Goal: Task Accomplishment & Management: Complete application form

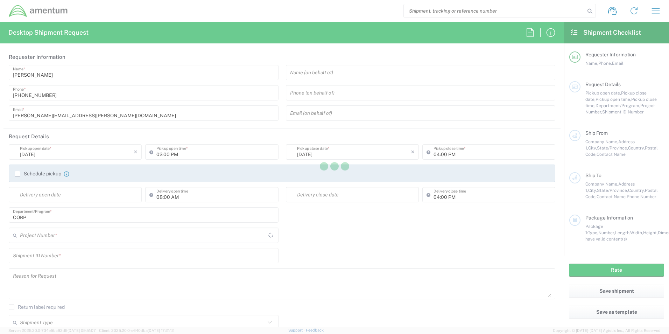
type input "[GEOGRAPHIC_DATA]"
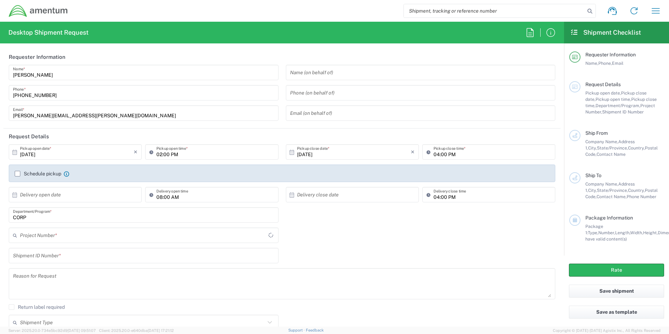
type input "CORP"
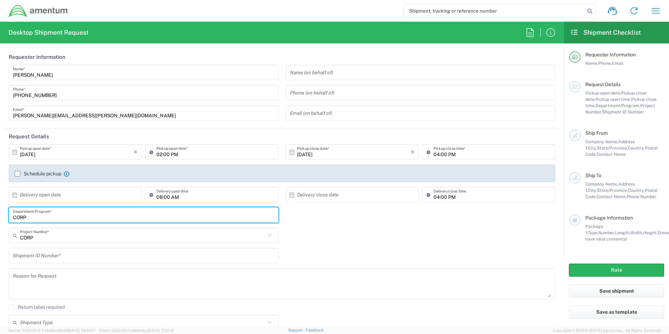
drag, startPoint x: -4, startPoint y: 218, endPoint x: -25, endPoint y: 221, distance: 21.2
click at [0, 221] on html "Shipment request Shipment tracking Shipment estimator Desktop shipment request …" at bounding box center [334, 167] width 669 height 334
type input "AFW"
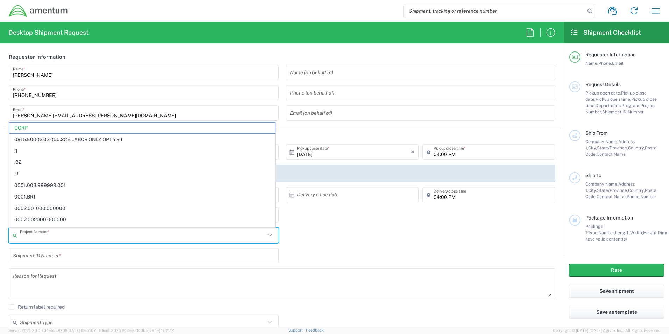
click at [331, 234] on div "Project Number * CORP 0915.E0002.02.000.2CE,LABOR ONLY OPT YR 1 ,1 ,82 ,9 0001.…" at bounding box center [282, 238] width 554 height 20
type input "CORP"
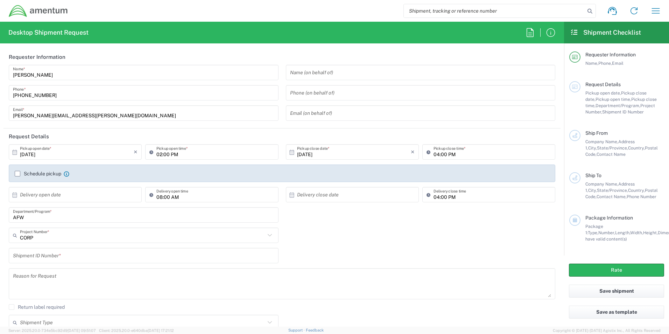
click at [49, 219] on input "AFW" at bounding box center [143, 215] width 261 height 12
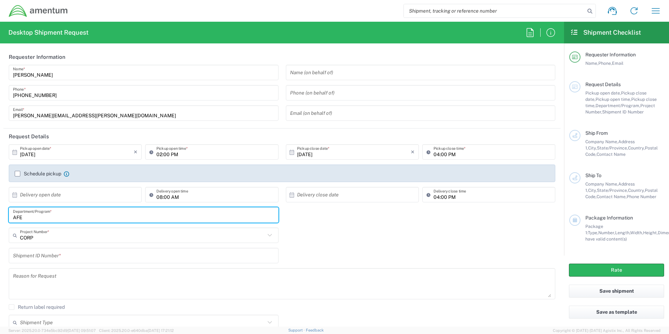
type input "AFE"
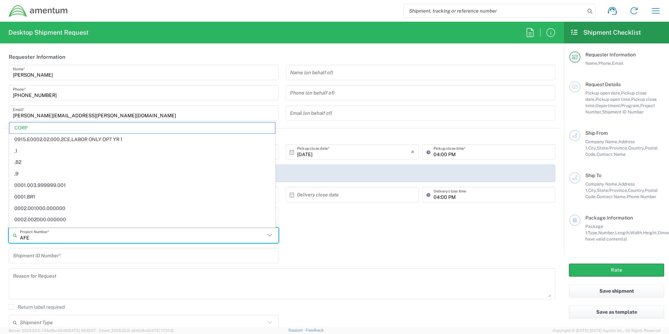
type input "CORP"
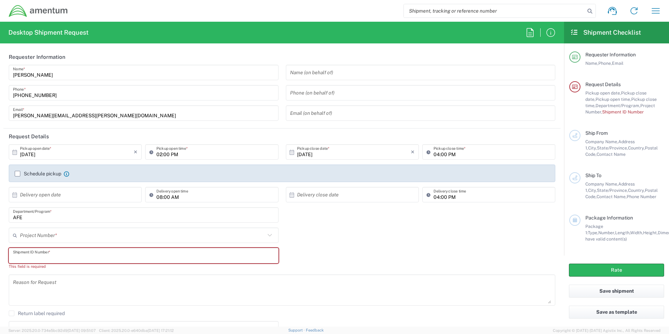
click at [70, 259] on input "text" at bounding box center [143, 256] width 261 height 12
paste input "4998.F.1500.AA.AA.00.0000.00"
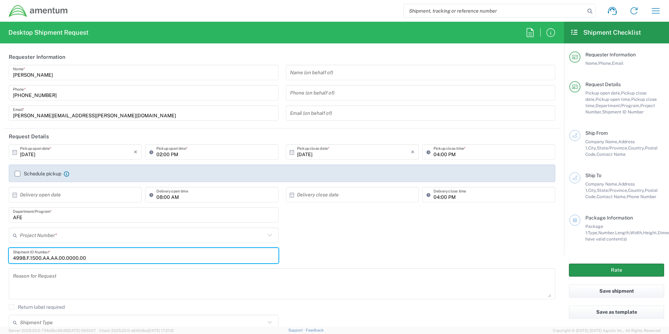
type input "4998.F.1500.AA.AA.00.0000.00"
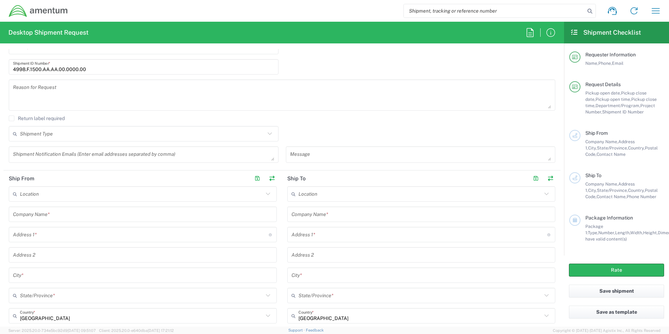
scroll to position [245, 0]
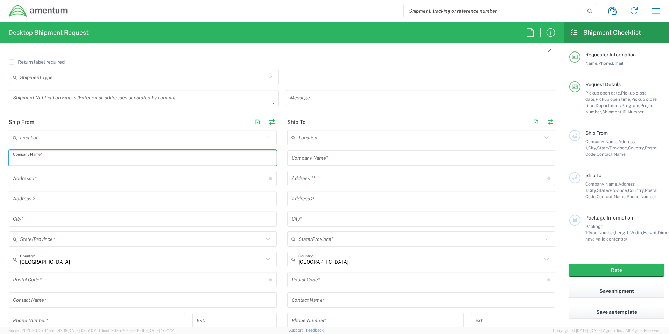
drag, startPoint x: 64, startPoint y: 154, endPoint x: 71, endPoint y: 154, distance: 6.7
click at [64, 155] on input "text" at bounding box center [143, 158] width 260 height 12
type input "AMENTUM"
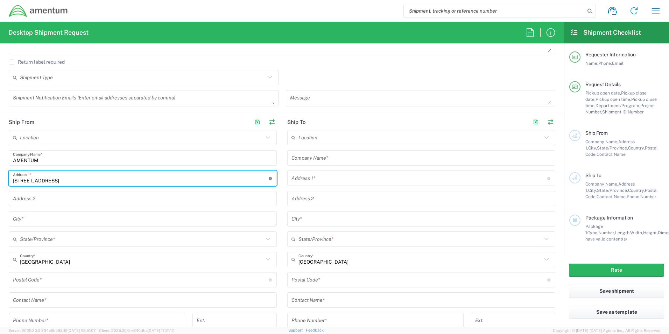
type input "[STREET_ADDRESS]"
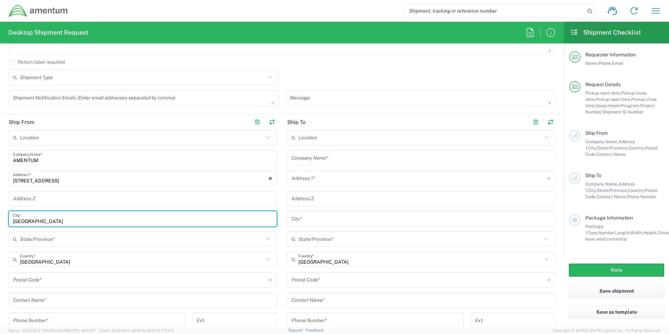
type input "[GEOGRAPHIC_DATA]"
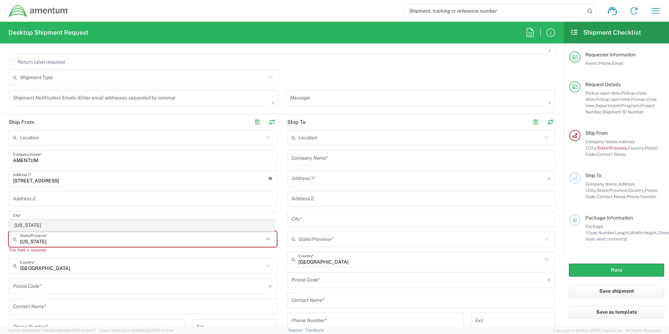
type input "[US_STATE]"
drag, startPoint x: 28, startPoint y: 223, endPoint x: 37, endPoint y: 240, distance: 19.6
click at [28, 223] on span "[US_STATE]" at bounding box center [141, 225] width 264 height 11
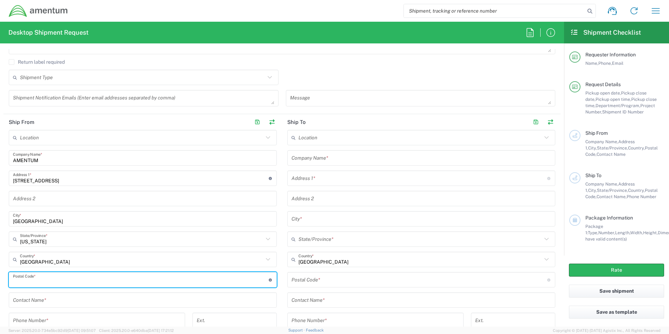
click at [34, 279] on input "undefined" at bounding box center [141, 280] width 256 height 12
type input "76177"
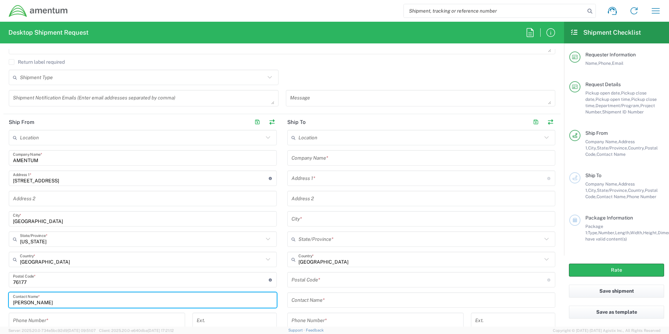
type input "[PERSON_NAME]"
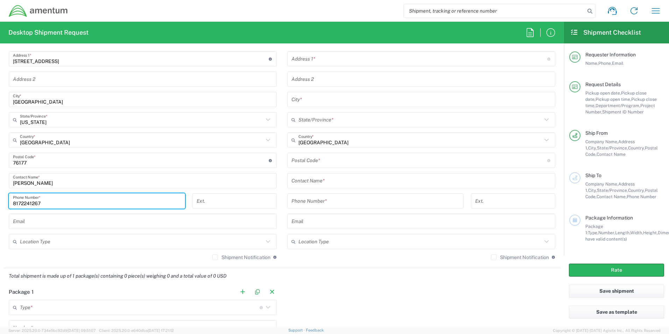
scroll to position [408, 0]
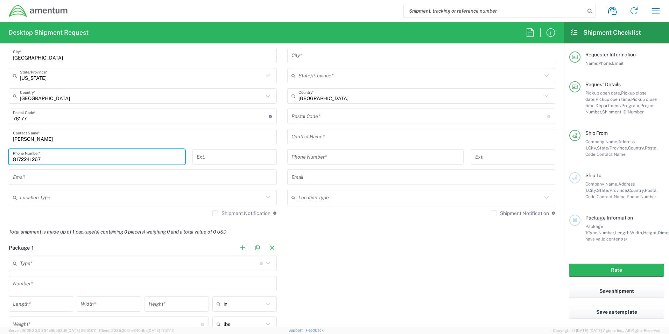
type input "8172241267"
drag, startPoint x: 60, startPoint y: 179, endPoint x: 60, endPoint y: 167, distance: 12.6
click at [60, 179] on input "text" at bounding box center [143, 177] width 260 height 12
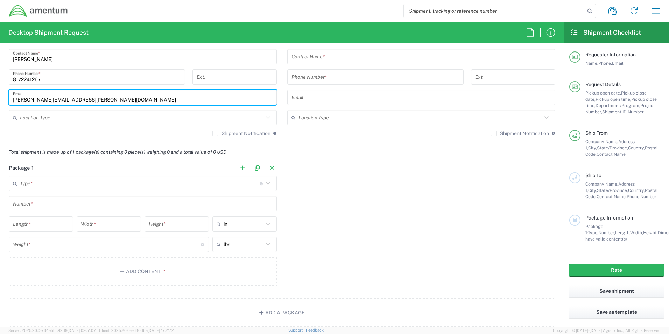
scroll to position [490, 0]
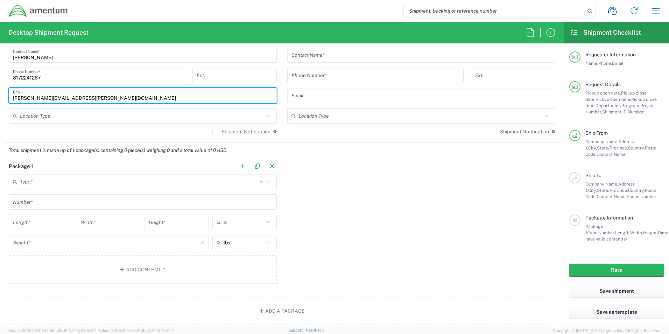
type input "[PERSON_NAME][EMAIL_ADDRESS][PERSON_NAME][DOMAIN_NAME]"
click at [55, 180] on input "text" at bounding box center [140, 182] width 240 height 12
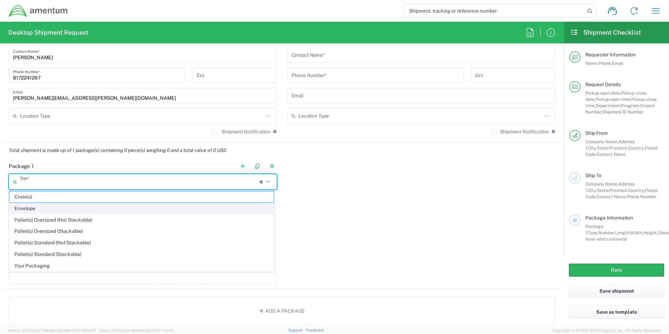
click at [54, 205] on span "Envelope" at bounding box center [141, 208] width 264 height 11
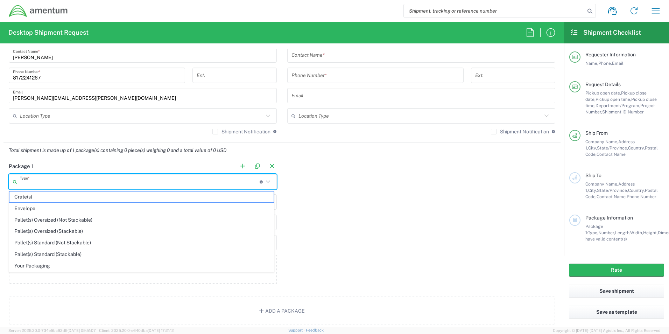
type input "Envelope"
type input "1"
type input "9.5"
type input "12.5"
type input "0.25"
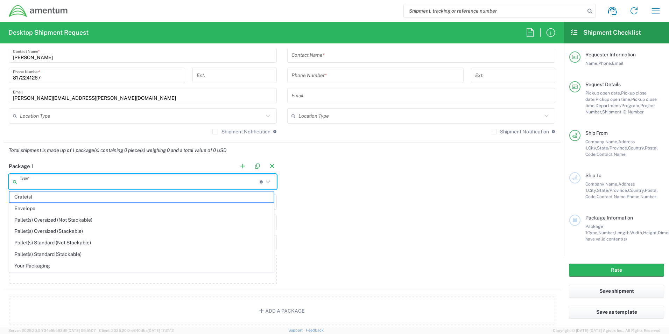
type input "1"
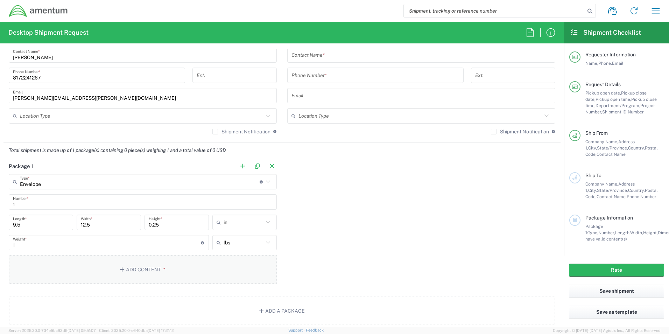
click at [156, 270] on button "Add Content *" at bounding box center [143, 269] width 268 height 29
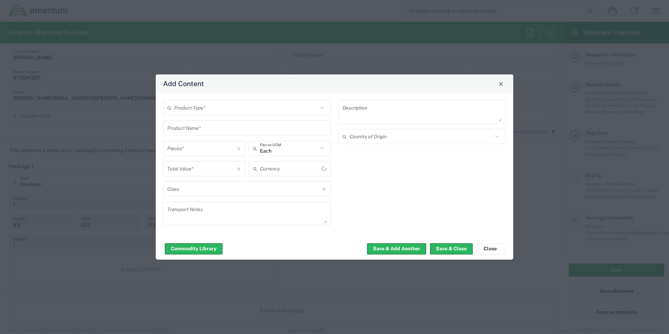
type input "US Dollar"
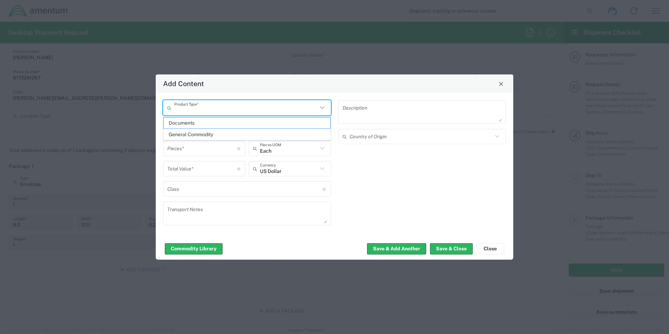
click at [186, 110] on input "text" at bounding box center [246, 108] width 144 height 12
drag, startPoint x: 189, startPoint y: 125, endPoint x: 250, endPoint y: 134, distance: 61.3
click at [189, 125] on span "Documents" at bounding box center [247, 123] width 167 height 11
type input "Documents"
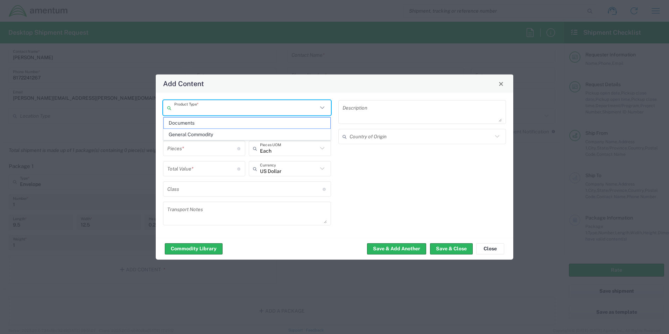
type input "1"
type textarea "Documents"
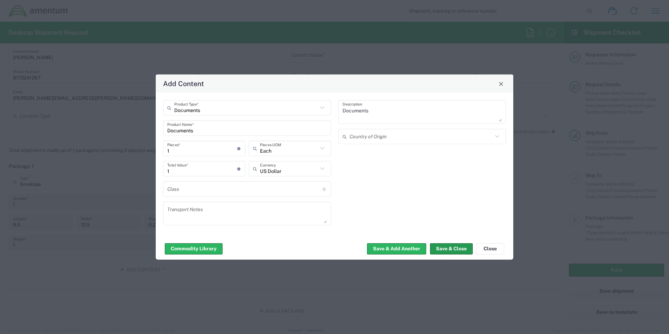
drag, startPoint x: 452, startPoint y: 250, endPoint x: 442, endPoint y: 251, distance: 10.2
click at [453, 250] on button "Save & Close" at bounding box center [451, 248] width 43 height 11
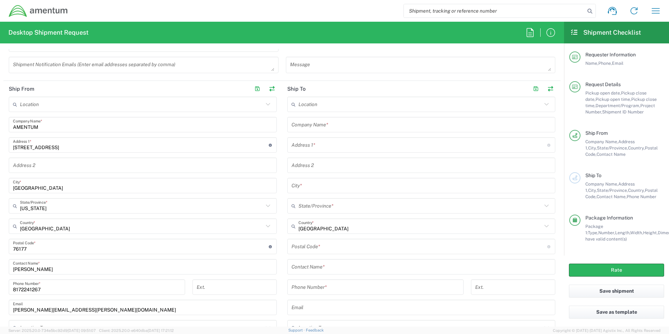
scroll to position [245, 0]
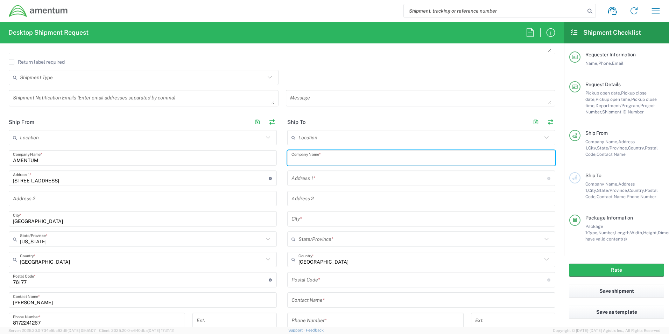
click at [330, 158] on input "text" at bounding box center [422, 158] width 260 height 12
type input "AMENTUM"
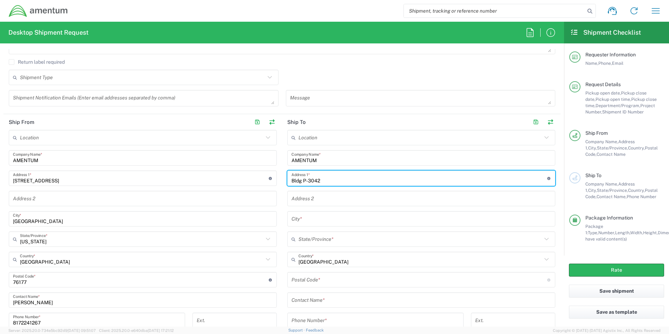
drag, startPoint x: 306, startPoint y: 180, endPoint x: 285, endPoint y: 181, distance: 21.4
click at [279, 182] on div "Ship From Location [PHONE_NUMBER] [PHONE_NUMBER] [PHONE_NUMBER] [PHONE_NUMBER] …" at bounding box center [282, 250] width 557 height 273
click at [319, 180] on input "3042" at bounding box center [420, 178] width 256 height 12
type input "[STREET_ADDRESS][PERSON_NAME]"
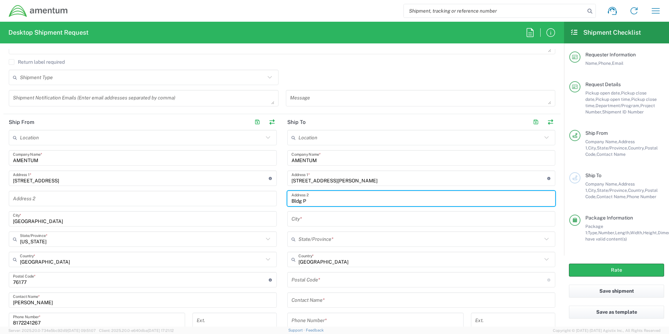
type input "Bldg P"
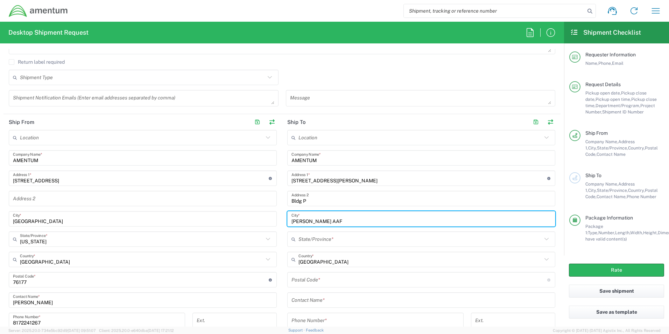
type input "[PERSON_NAME] AAF"
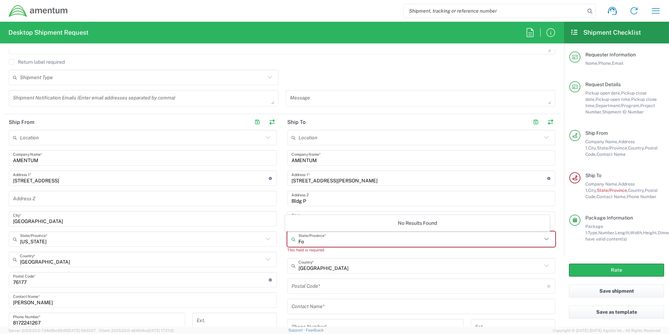
type input "F"
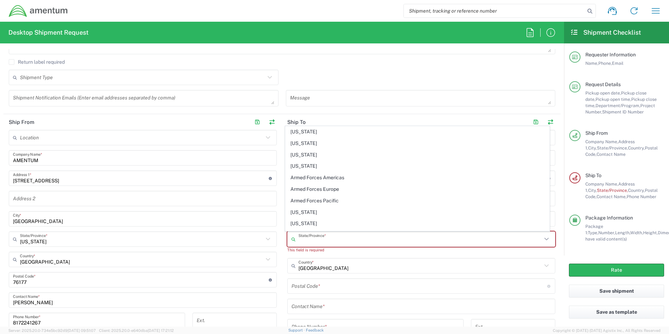
click at [355, 254] on div "Location [PHONE_NUMBER] [PHONE_NUMBER] [PHONE_NUMBER] [PHONE_NUMBER] [PHONE_NUM…" at bounding box center [421, 260] width 268 height 261
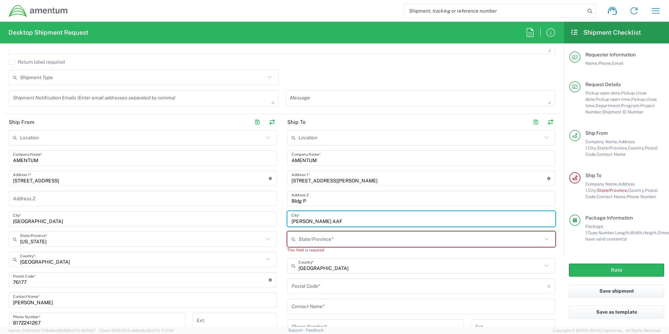
drag, startPoint x: 334, startPoint y: 220, endPoint x: 267, endPoint y: 217, distance: 67.3
click at [263, 221] on div "Ship From Location [PHONE_NUMBER] [PHONE_NUMBER] [PHONE_NUMBER] [PHONE_NUMBER] …" at bounding box center [282, 254] width 557 height 280
type input "f"
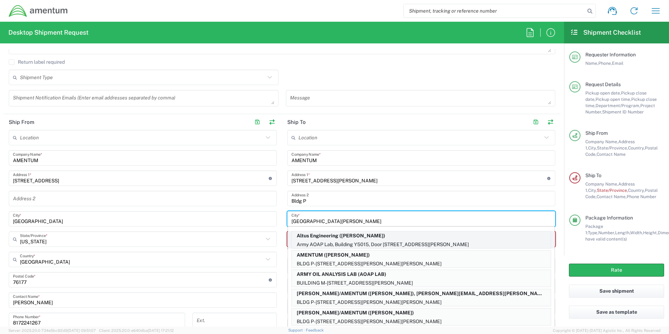
type input "[GEOGRAPHIC_DATA][PERSON_NAME]"
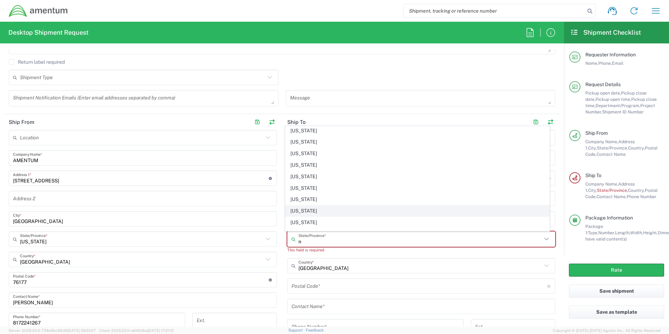
scroll to position [163, 0]
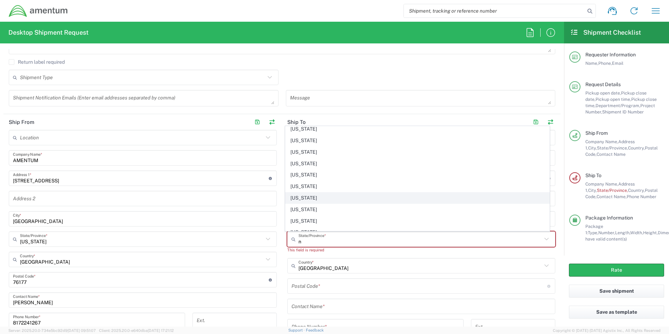
click at [321, 198] on span "[US_STATE]" at bounding box center [418, 198] width 264 height 11
type input "[US_STATE]"
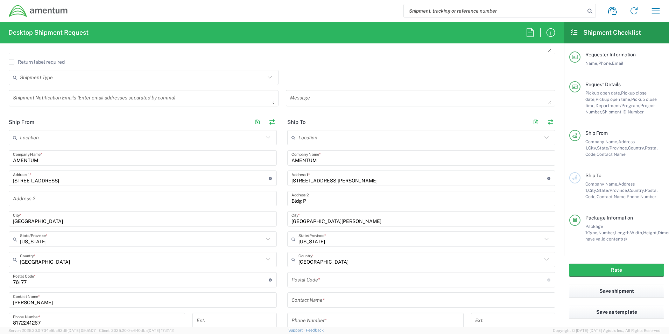
click at [315, 279] on input "undefined" at bounding box center [420, 280] width 256 height 12
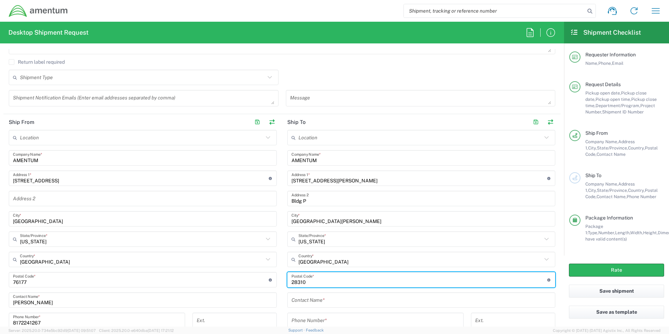
type input "28310"
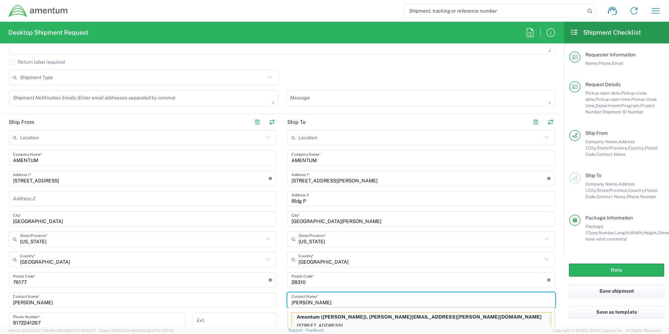
scroll to position [248, 0]
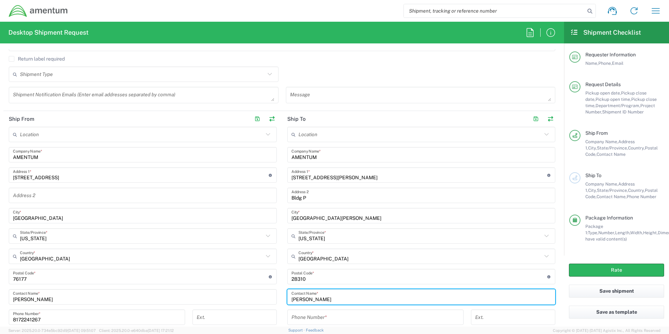
type input "[PERSON_NAME]"
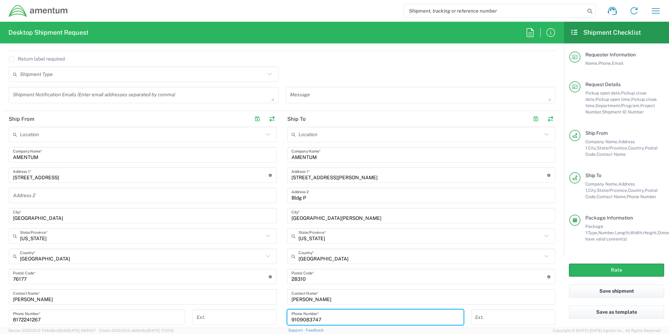
type input "9109083747"
click at [319, 196] on input "Bldg P" at bounding box center [422, 195] width 260 height 12
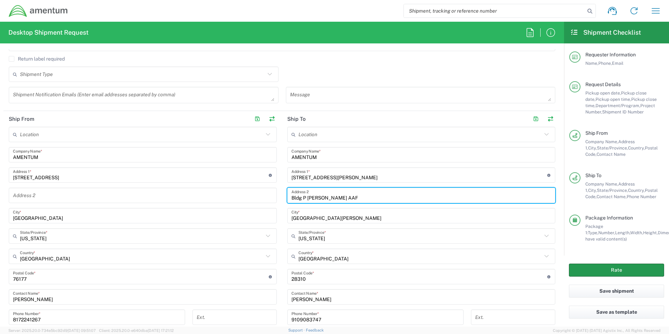
type input "Bldg P [PERSON_NAME] AAF"
click at [647, 269] on button "Rate" at bounding box center [616, 270] width 95 height 13
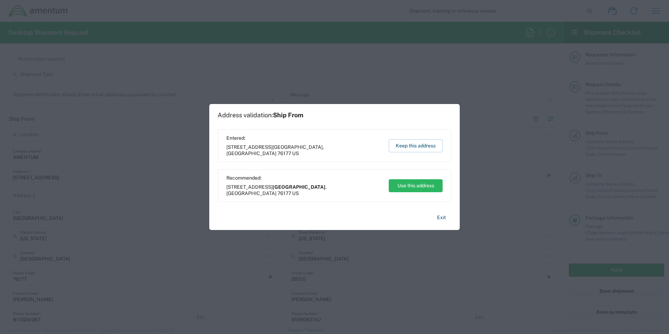
click at [418, 186] on button "Use this address" at bounding box center [416, 185] width 54 height 13
type input "[GEOGRAPHIC_DATA]"
type input "[US_STATE]"
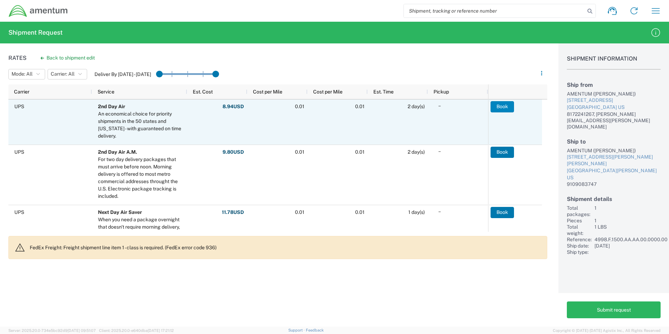
click at [503, 107] on button "Book" at bounding box center [502, 106] width 23 height 11
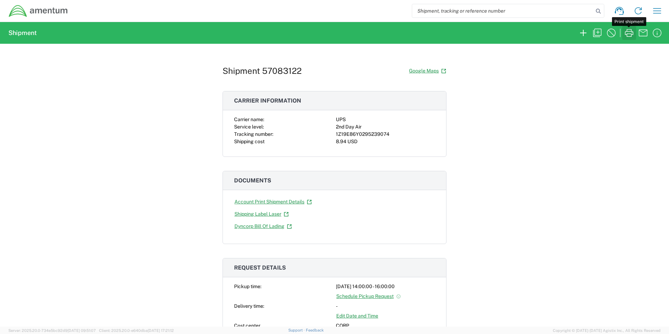
click at [631, 34] on icon "button" at bounding box center [629, 33] width 8 height 8
